Goal: Information Seeking & Learning: Learn about a topic

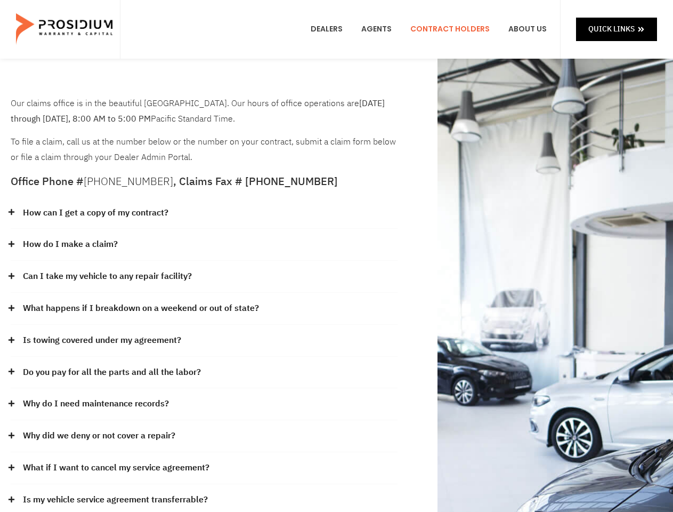
click at [336, 256] on div "How do I make a claim?" at bounding box center [204, 245] width 387 height 32
click at [204, 213] on div "How can I get a copy of my contract?" at bounding box center [204, 213] width 387 height 32
click at [95, 213] on link "How can I get a copy of my contract?" at bounding box center [96, 212] width 146 height 15
click at [204, 245] on div "How do I make a claim?" at bounding box center [204, 245] width 387 height 32
click at [70, 244] on link "How do I make a claim?" at bounding box center [70, 244] width 95 height 15
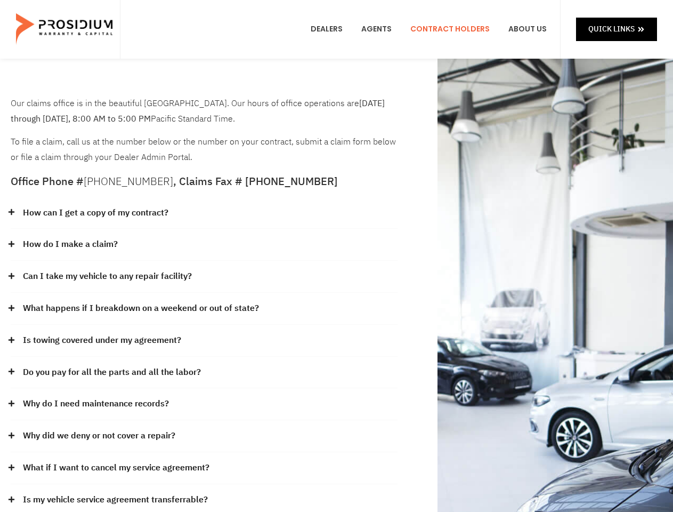
click at [204, 277] on div "Can I take my vehicle to any repair facility?" at bounding box center [204, 277] width 387 height 32
click at [108, 276] on link "Can I take my vehicle to any repair facility?" at bounding box center [107, 276] width 169 height 15
click at [204, 309] on link "What happens if I breakdown on a weekend or out of state?" at bounding box center [141, 308] width 236 height 15
click at [140, 308] on link "What happens if I breakdown on a weekend or out of state?" at bounding box center [141, 308] width 236 height 15
click at [204, 341] on div "Is towing covered under my agreement?" at bounding box center [204, 341] width 387 height 32
